Goal: Task Accomplishment & Management: Manage account settings

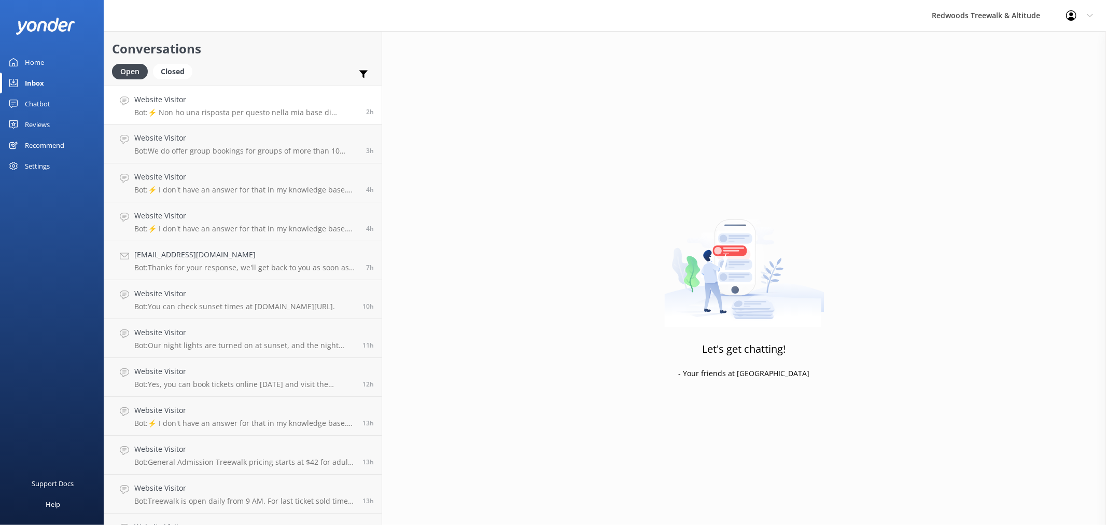
click at [215, 98] on h4 "Website Visitor" at bounding box center [246, 99] width 224 height 11
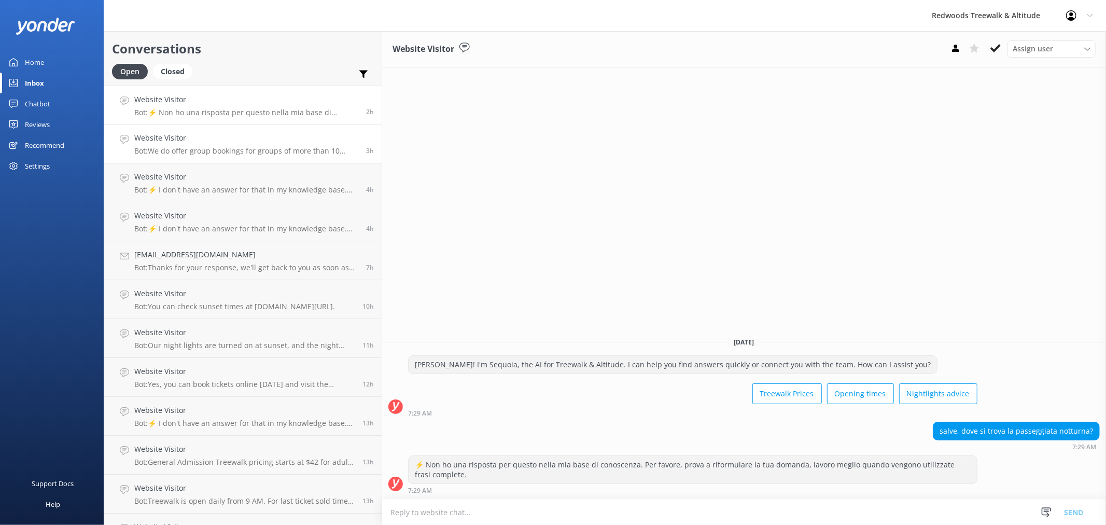
click at [179, 152] on p "Bot: We do offer group bookings for groups of more than 10 adults and provide g…" at bounding box center [246, 150] width 224 height 9
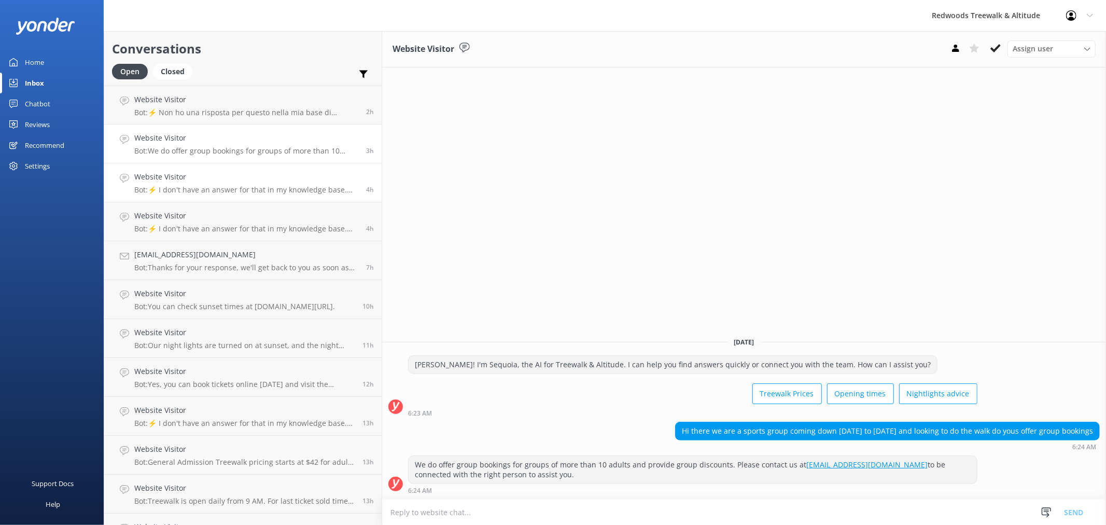
click at [226, 173] on h4 "Website Visitor" at bounding box center [246, 176] width 224 height 11
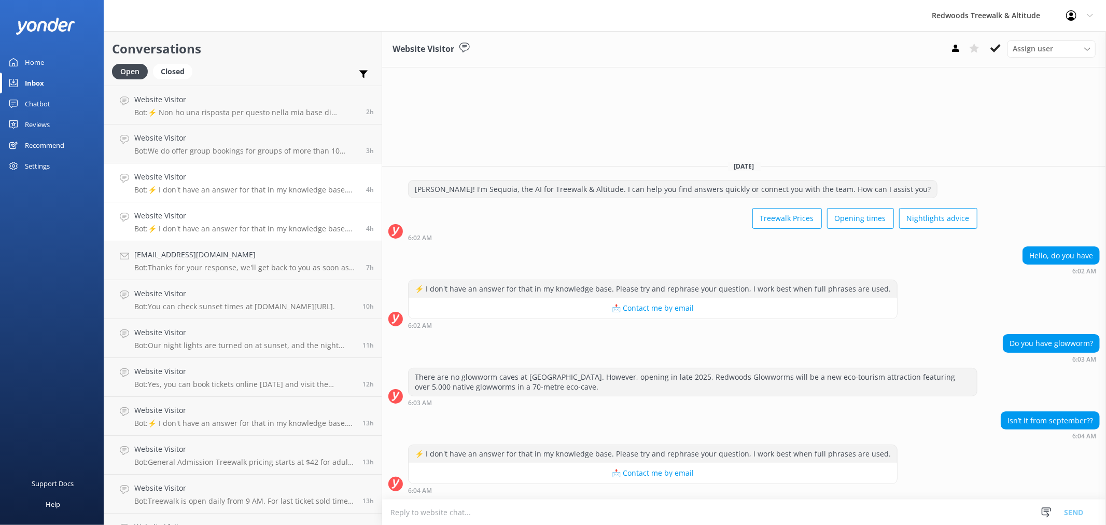
click at [221, 221] on div "Website Visitor Bot: ⚡ I don't have an answer for that in my knowledge base. Pl…" at bounding box center [246, 221] width 224 height 23
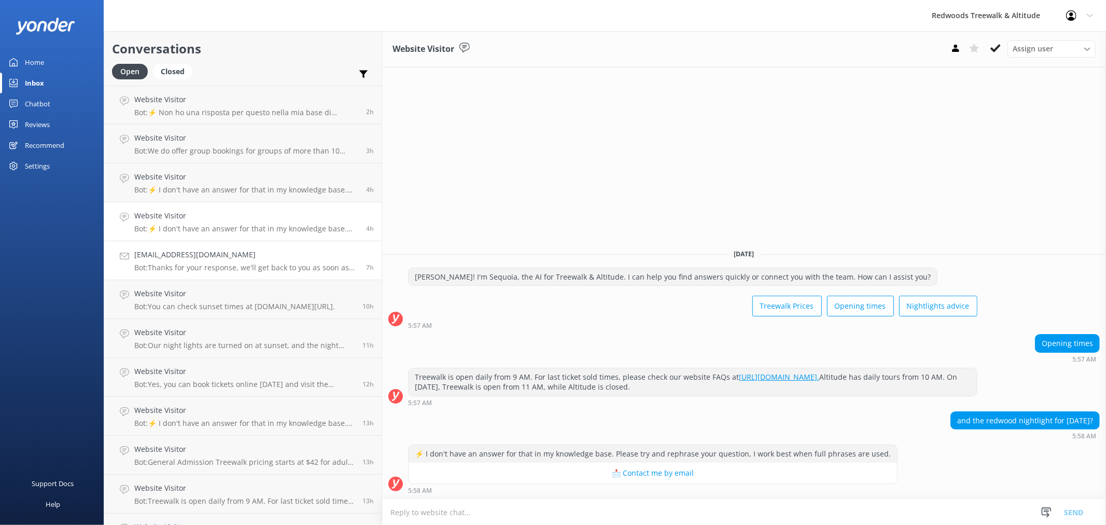
click at [218, 251] on h4 "[EMAIL_ADDRESS][DOMAIN_NAME]" at bounding box center [246, 254] width 224 height 11
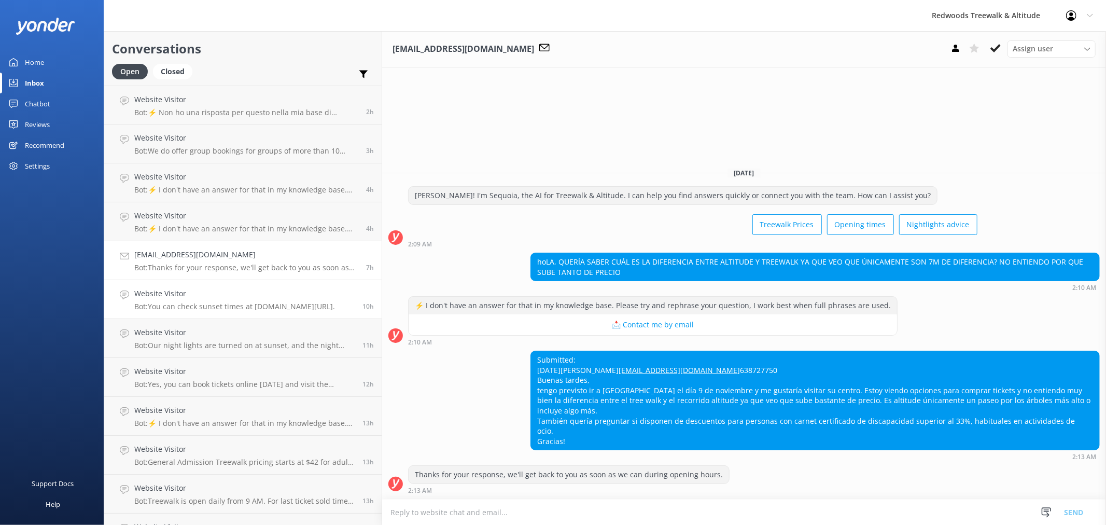
click at [189, 307] on p "Bot: You can check sunset times at [DOMAIN_NAME][URL]." at bounding box center [234, 306] width 201 height 9
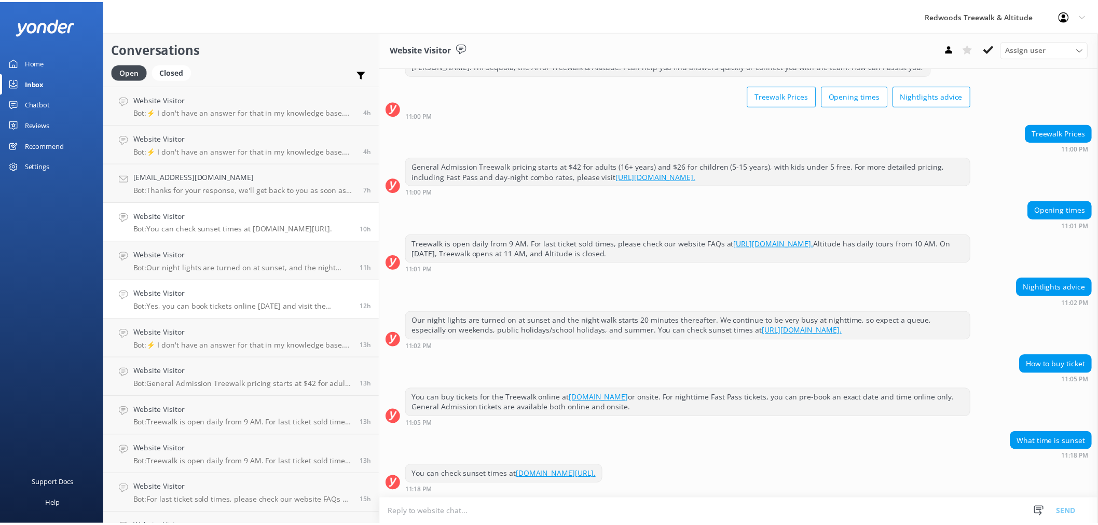
scroll to position [58, 0]
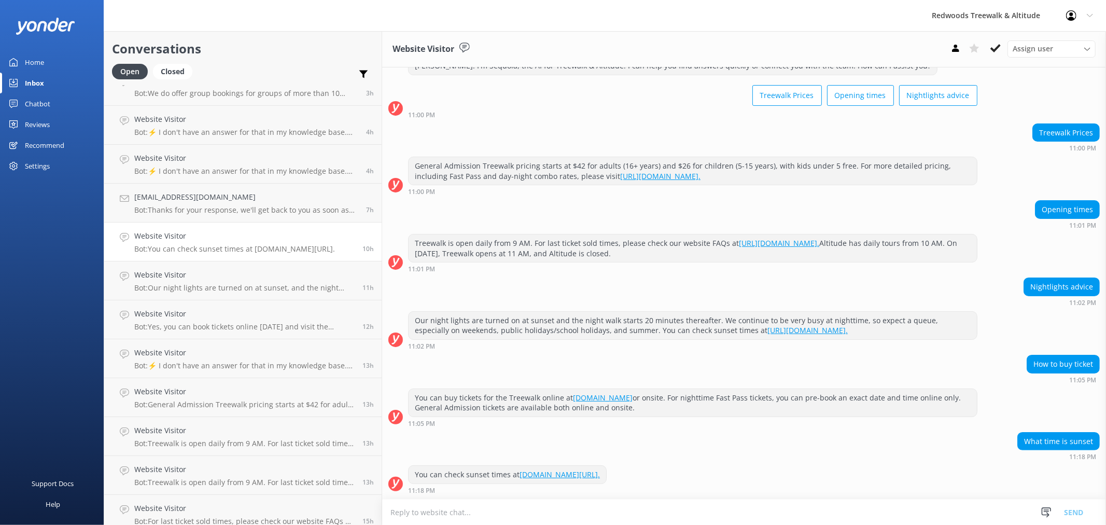
click at [58, 130] on link "Reviews" at bounding box center [52, 124] width 104 height 21
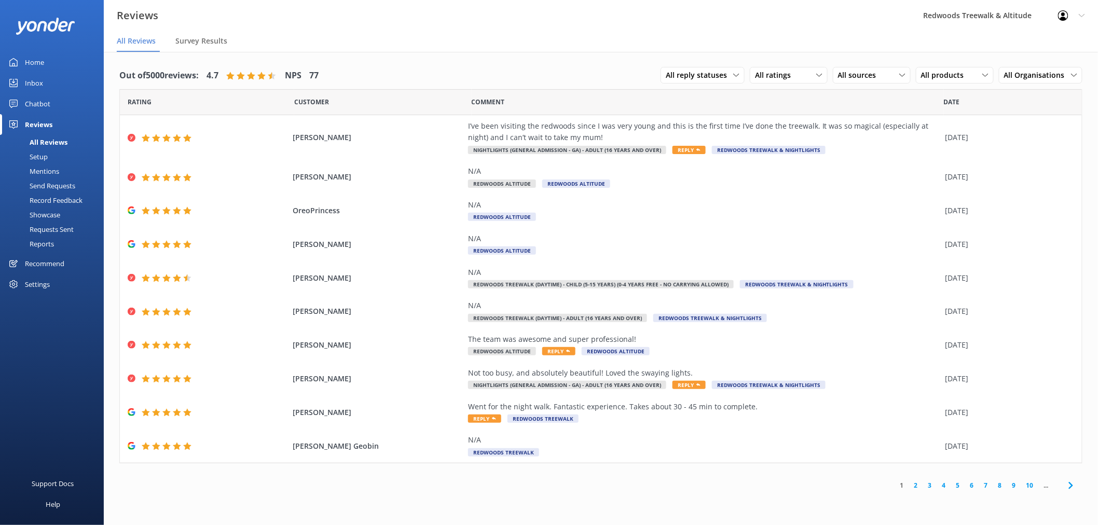
click at [916, 484] on link "2" at bounding box center [916, 485] width 14 height 10
